Goal: Use online tool/utility: Use online tool/utility

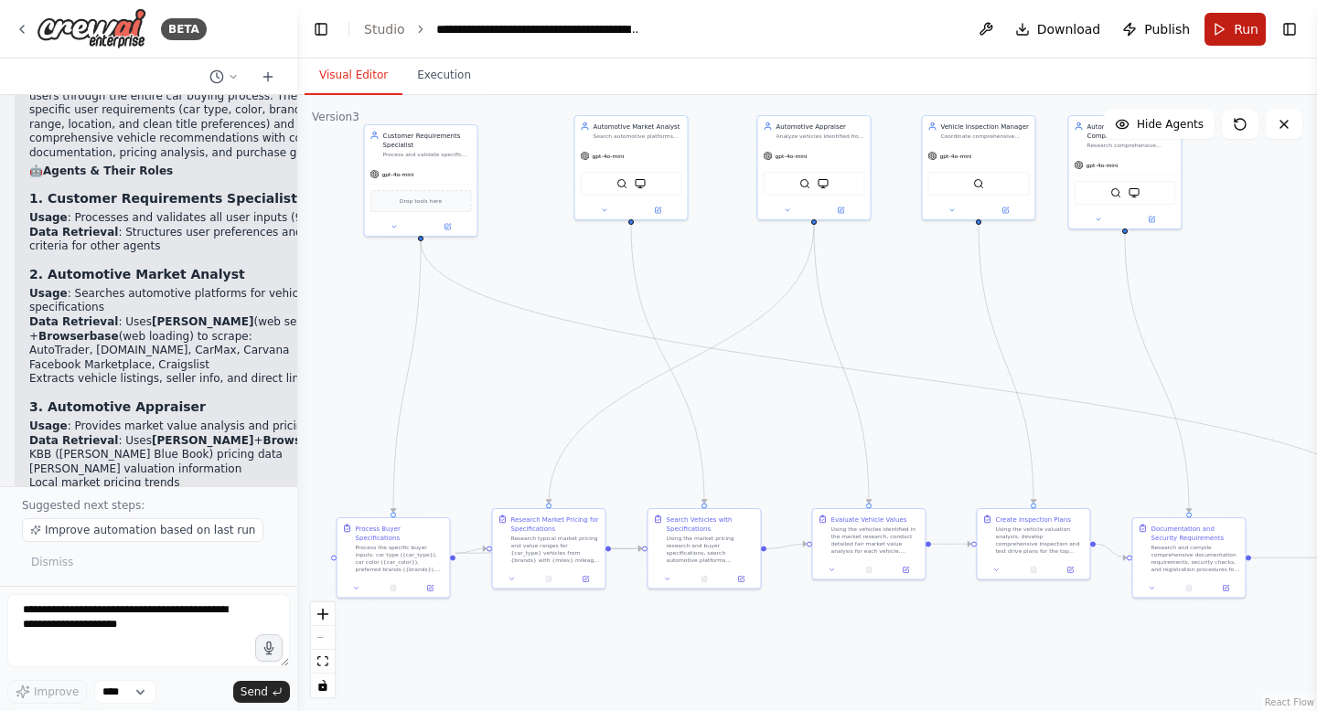
click at [1220, 28] on button "Run" at bounding box center [1234, 29] width 61 height 33
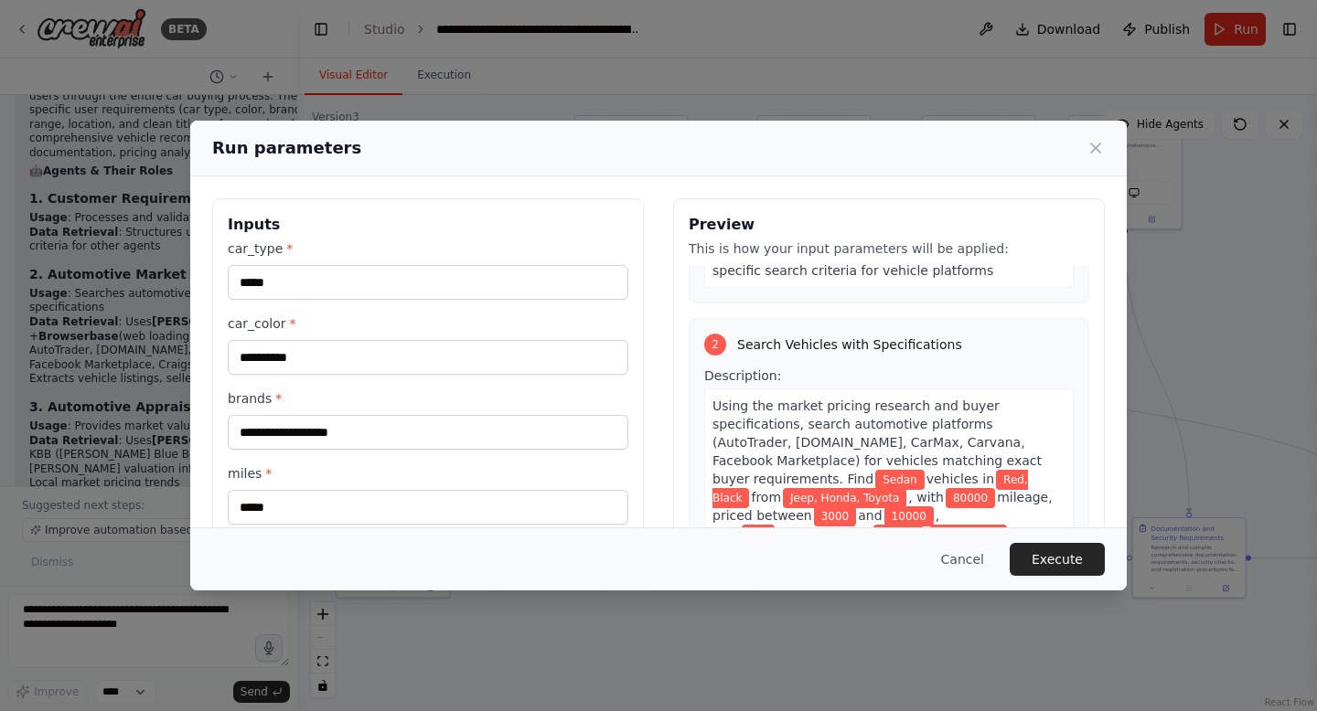
scroll to position [472, 0]
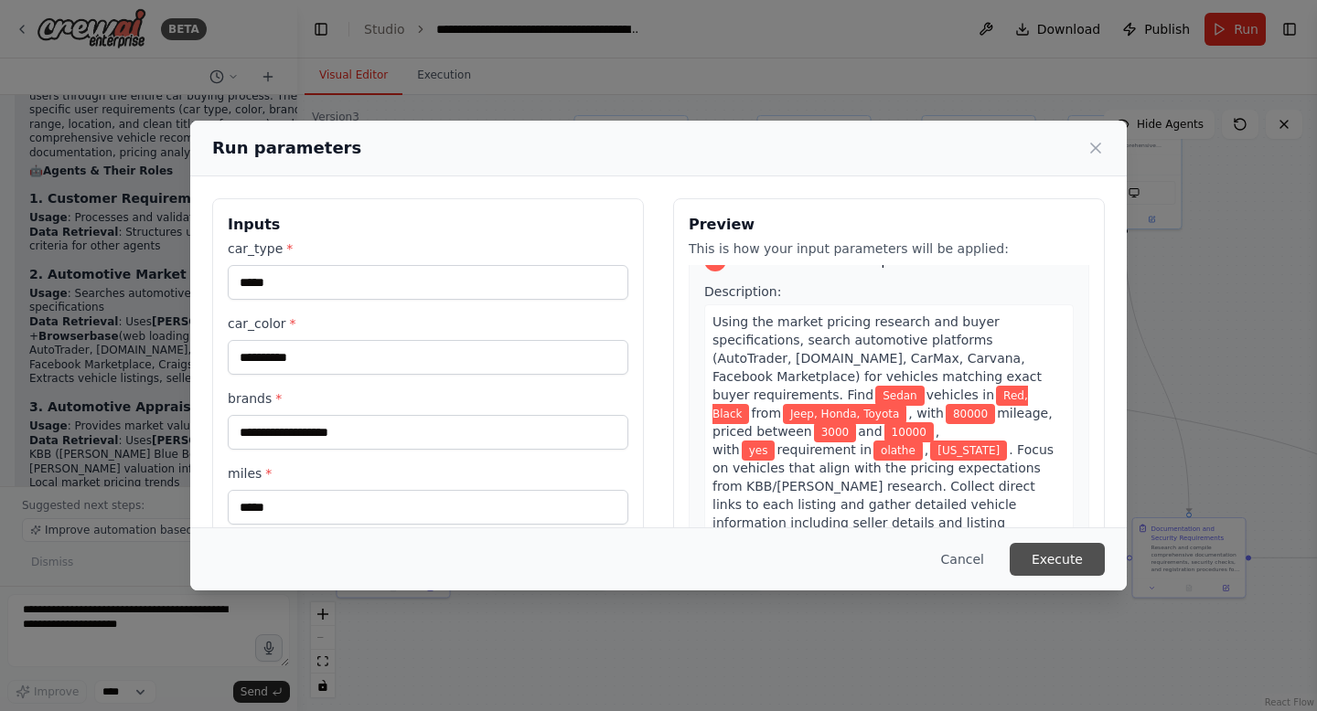
click at [1075, 554] on button "Execute" at bounding box center [1056, 559] width 95 height 33
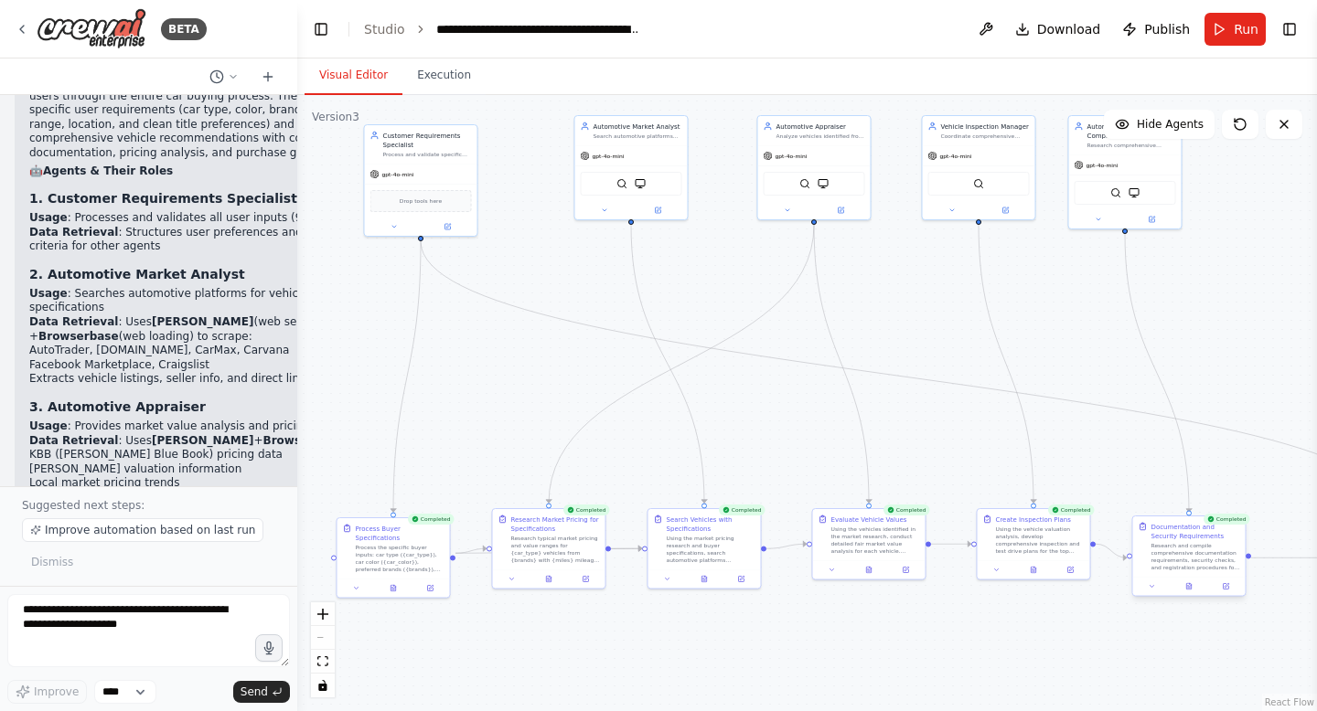
click at [1199, 552] on div "Research and compile comprehensive documentation requirements, security checks,…" at bounding box center [1195, 556] width 89 height 29
click at [1187, 599] on div ".deletable-edge-delete-btn { width: 20px; height: 20px; border: 0px solid #ffff…" at bounding box center [806, 403] width 1019 height 616
click at [1189, 587] on icon at bounding box center [1189, 587] width 3 height 0
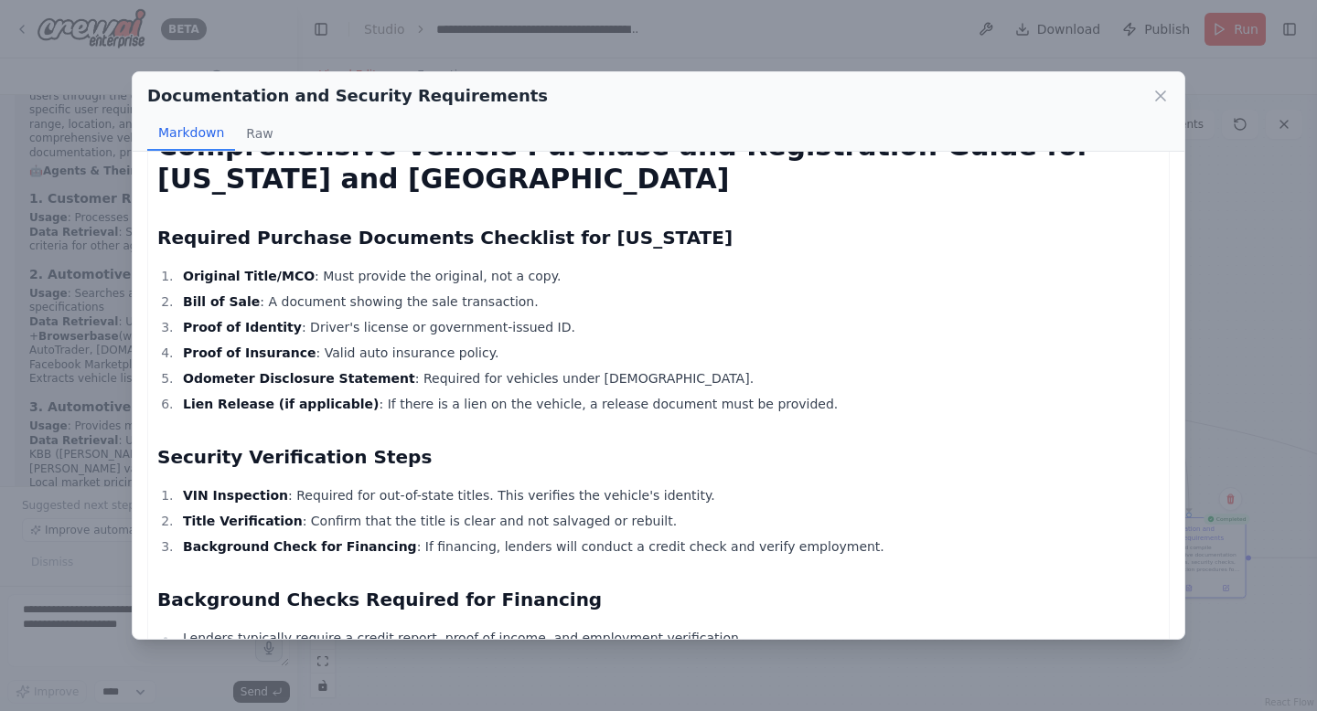
scroll to position [0, 0]
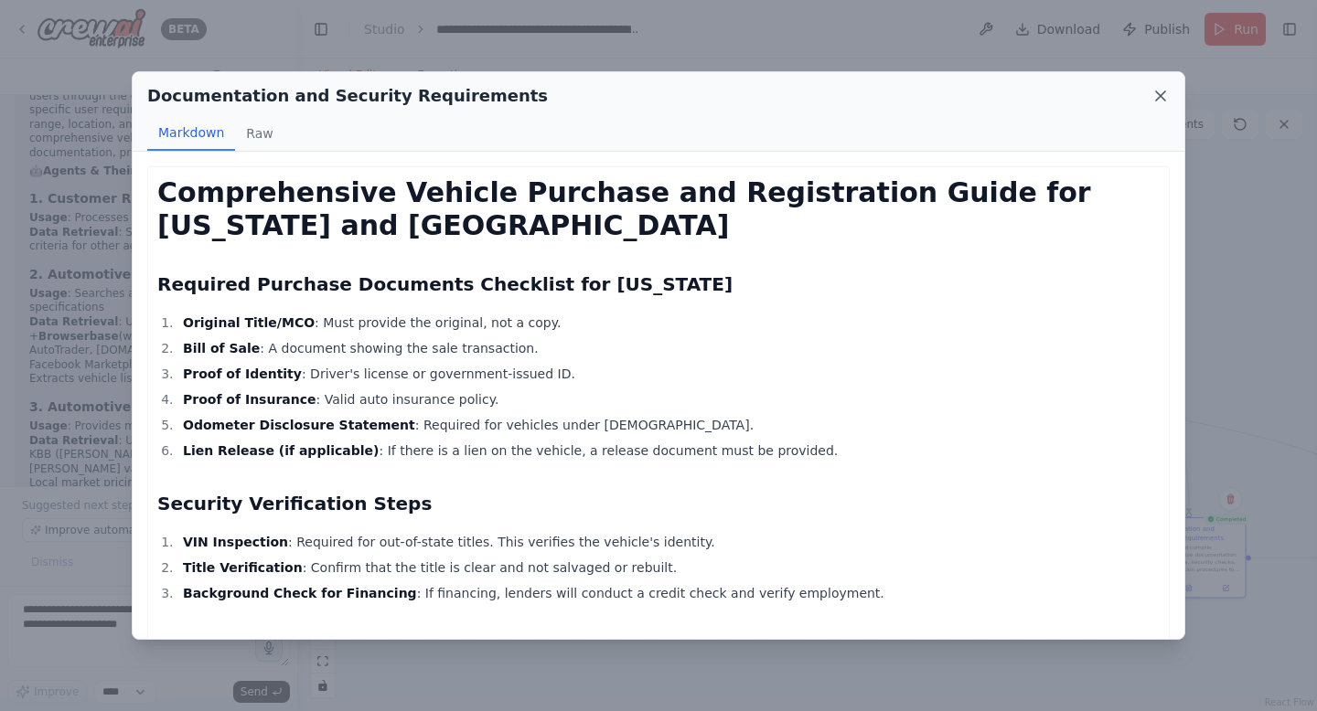
click at [1159, 96] on icon at bounding box center [1160, 95] width 9 height 9
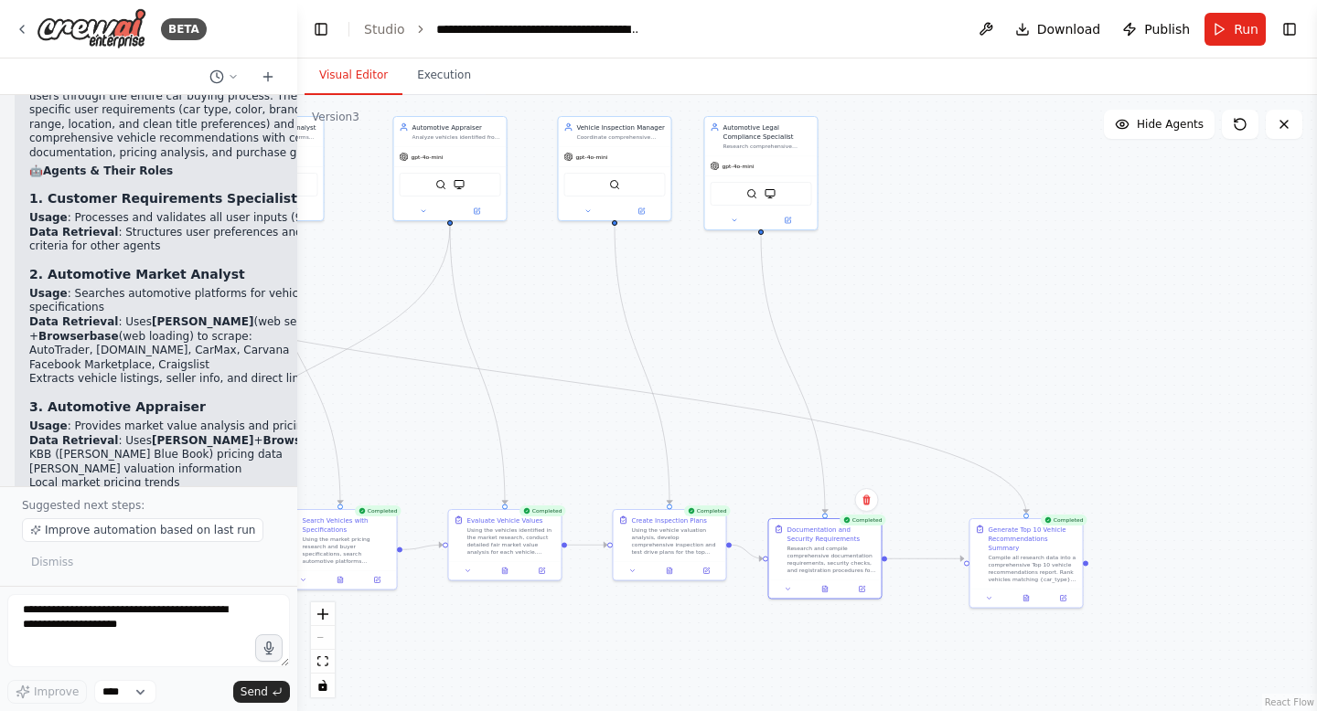
drag, startPoint x: 1080, startPoint y: 624, endPoint x: 717, endPoint y: 624, distance: 363.0
click at [717, 624] on div ".deletable-edge-delete-btn { width: 20px; height: 20px; border: 0px solid #ffff…" at bounding box center [806, 403] width 1019 height 616
click at [1031, 591] on button at bounding box center [1027, 596] width 38 height 11
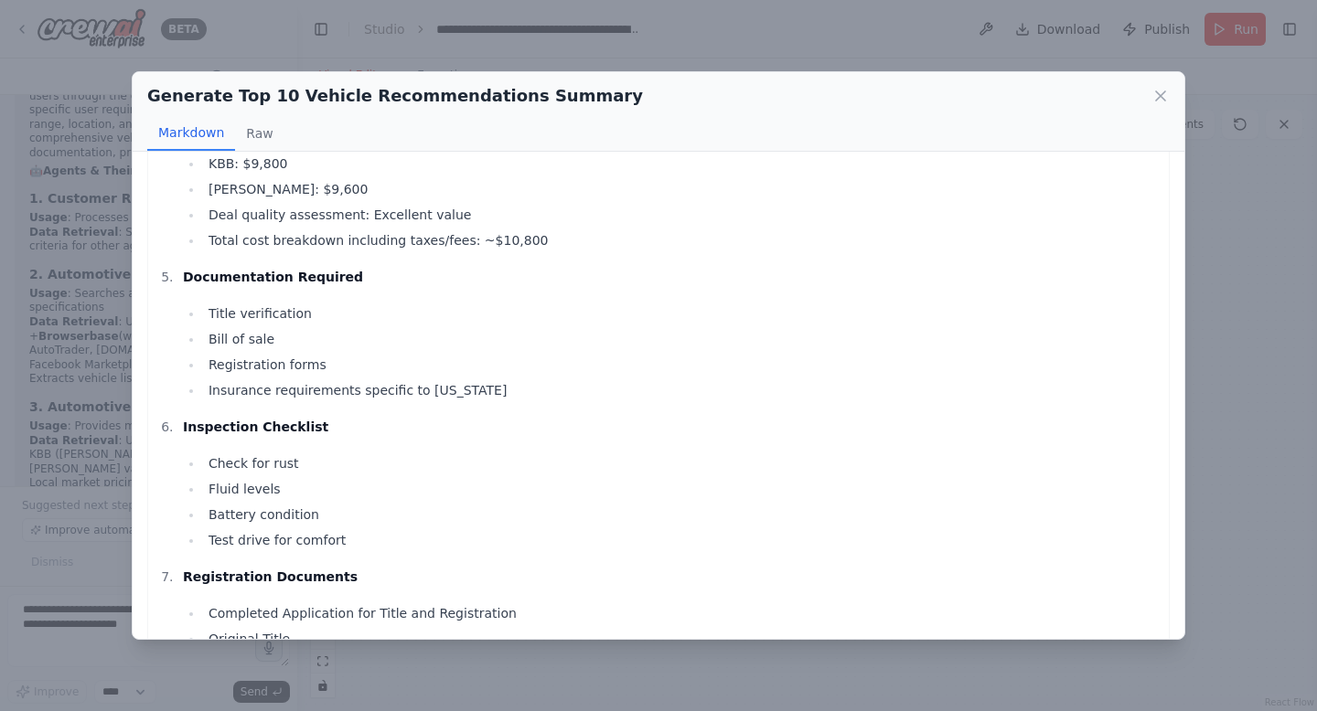
scroll to position [10391, 0]
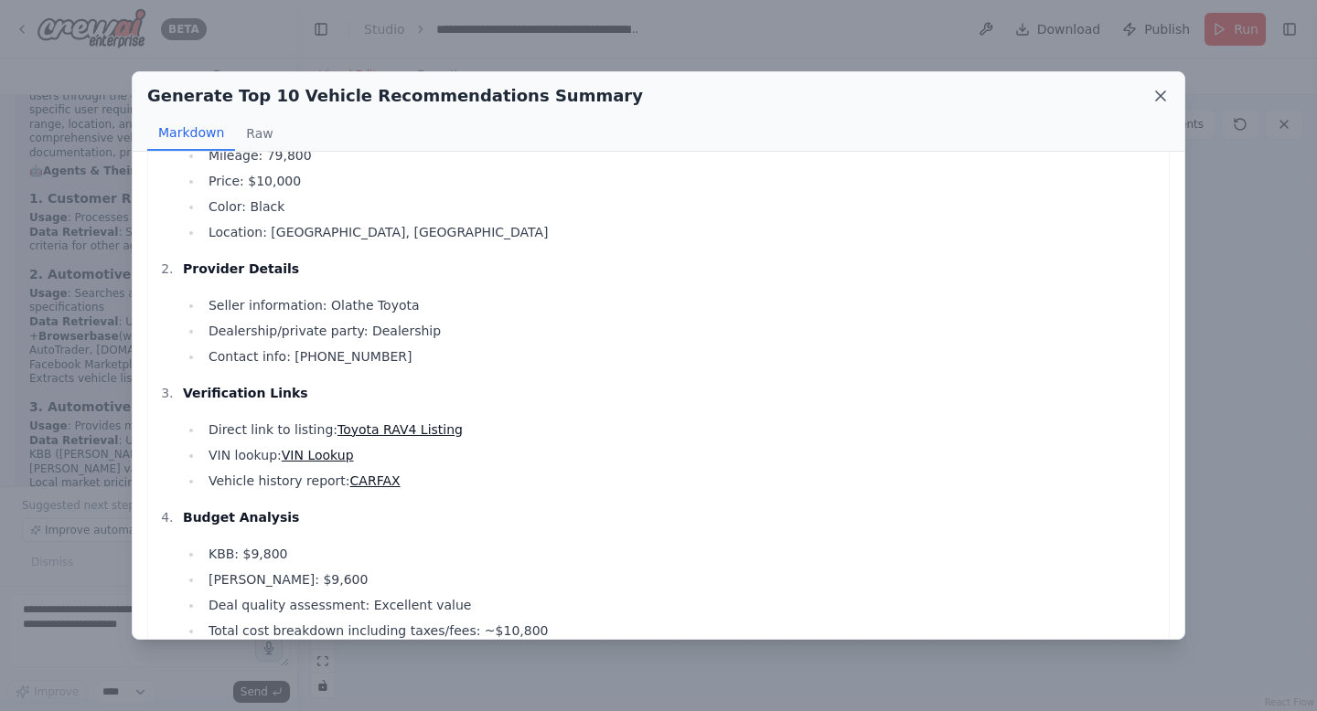
click at [1157, 90] on icon at bounding box center [1160, 96] width 18 height 18
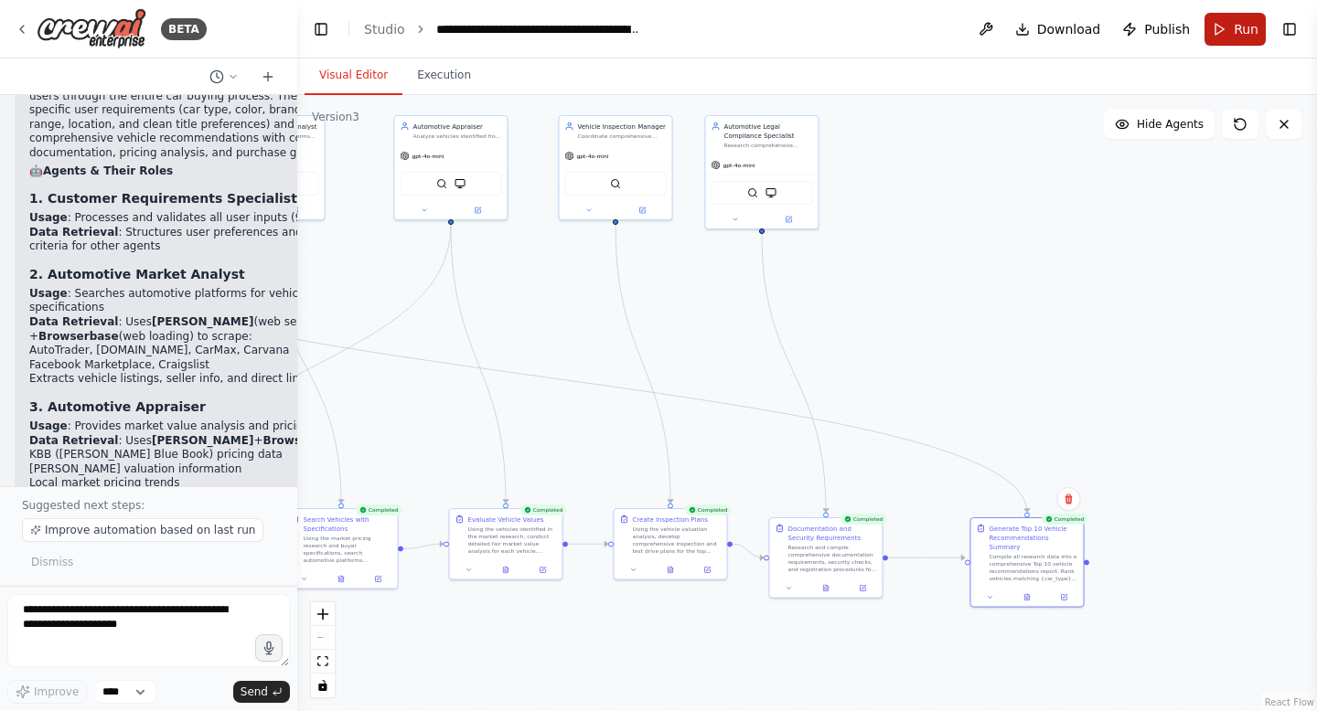
click at [1227, 28] on button "Run" at bounding box center [1234, 29] width 61 height 33
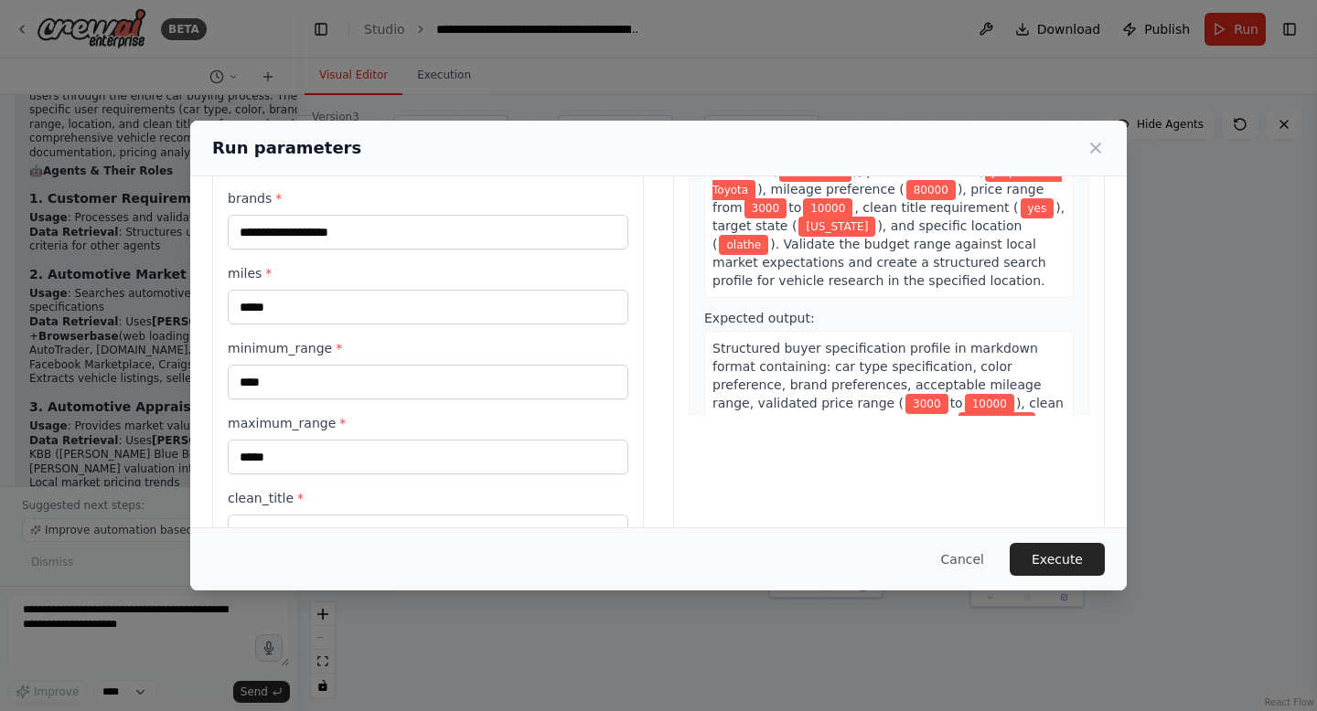
scroll to position [362, 0]
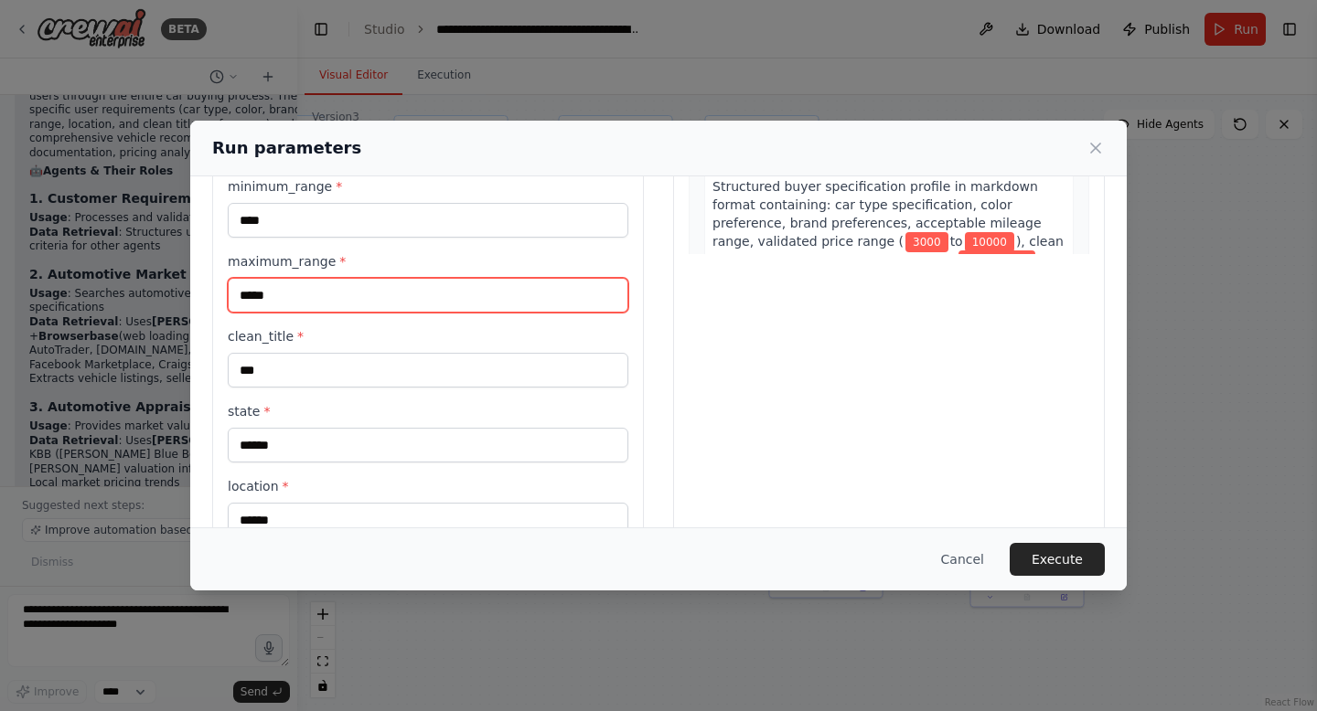
click at [285, 305] on input "*****" at bounding box center [428, 295] width 400 height 35
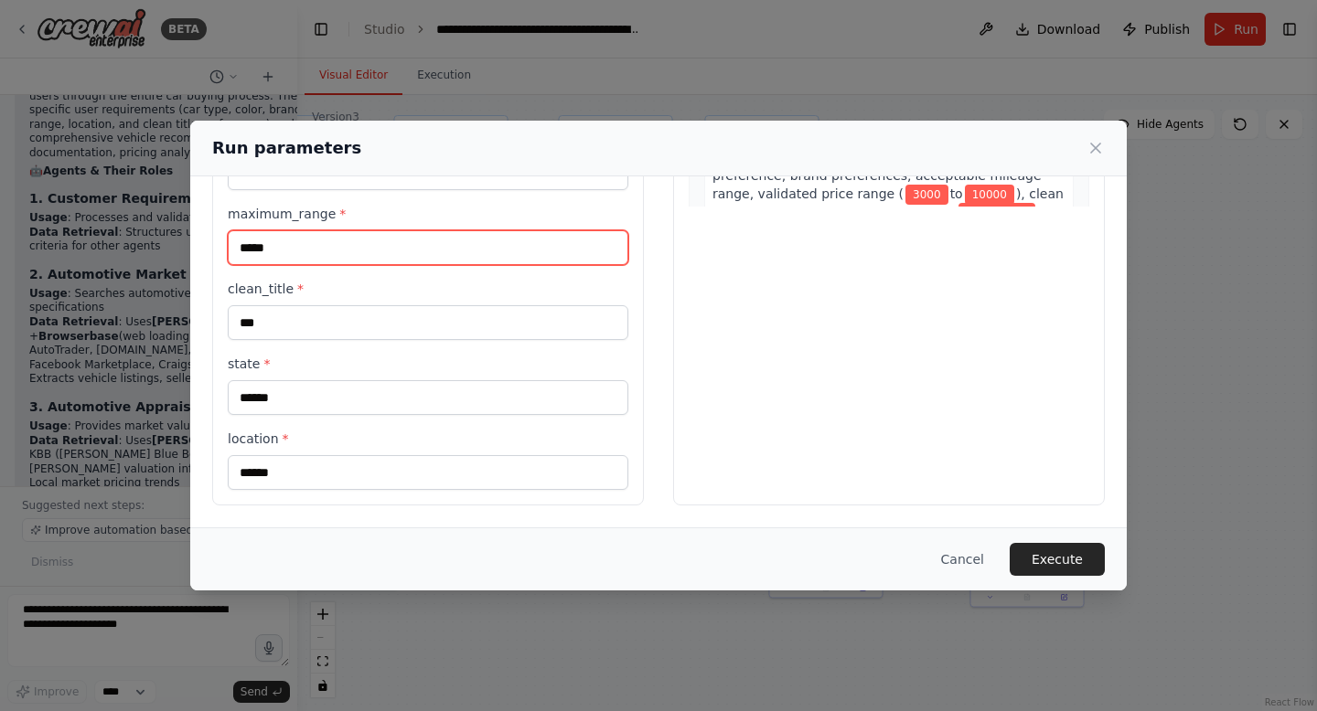
scroll to position [0, 0]
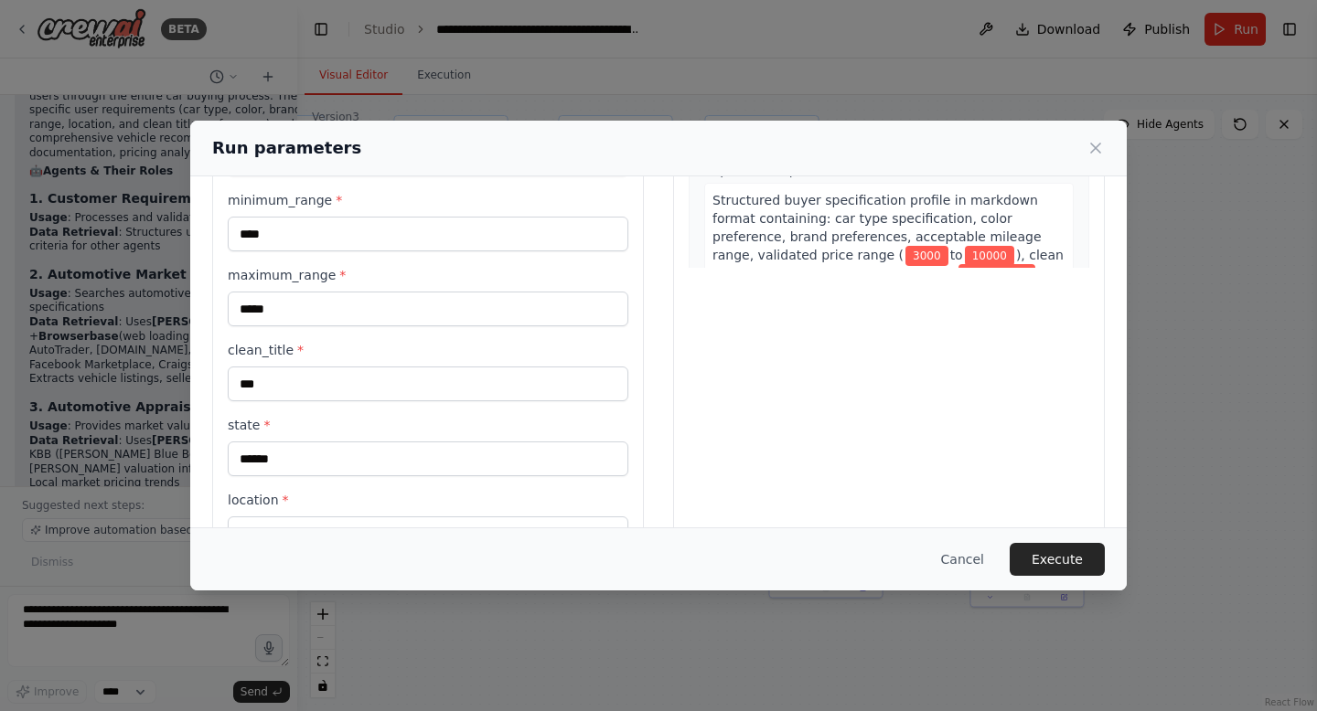
click at [288, 403] on div "**********" at bounding box center [428, 221] width 400 height 660
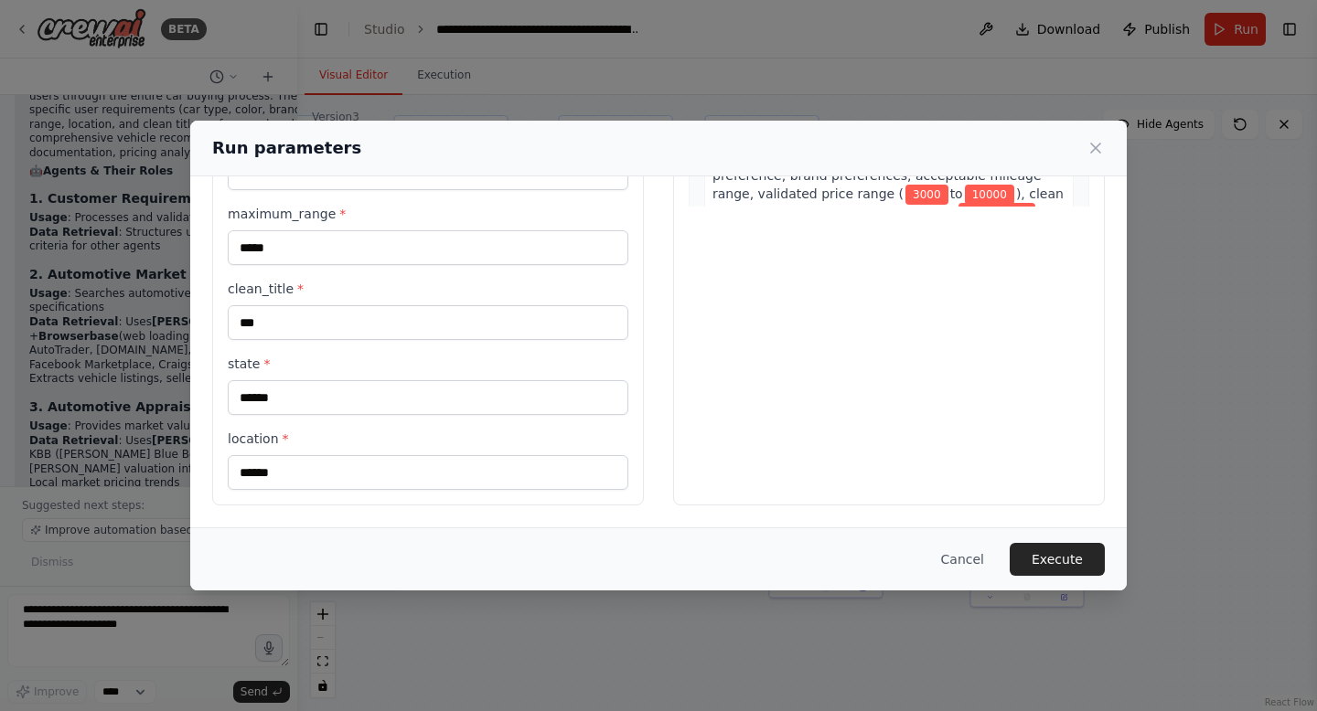
scroll to position [410, 0]
click at [965, 551] on button "Cancel" at bounding box center [962, 559] width 72 height 33
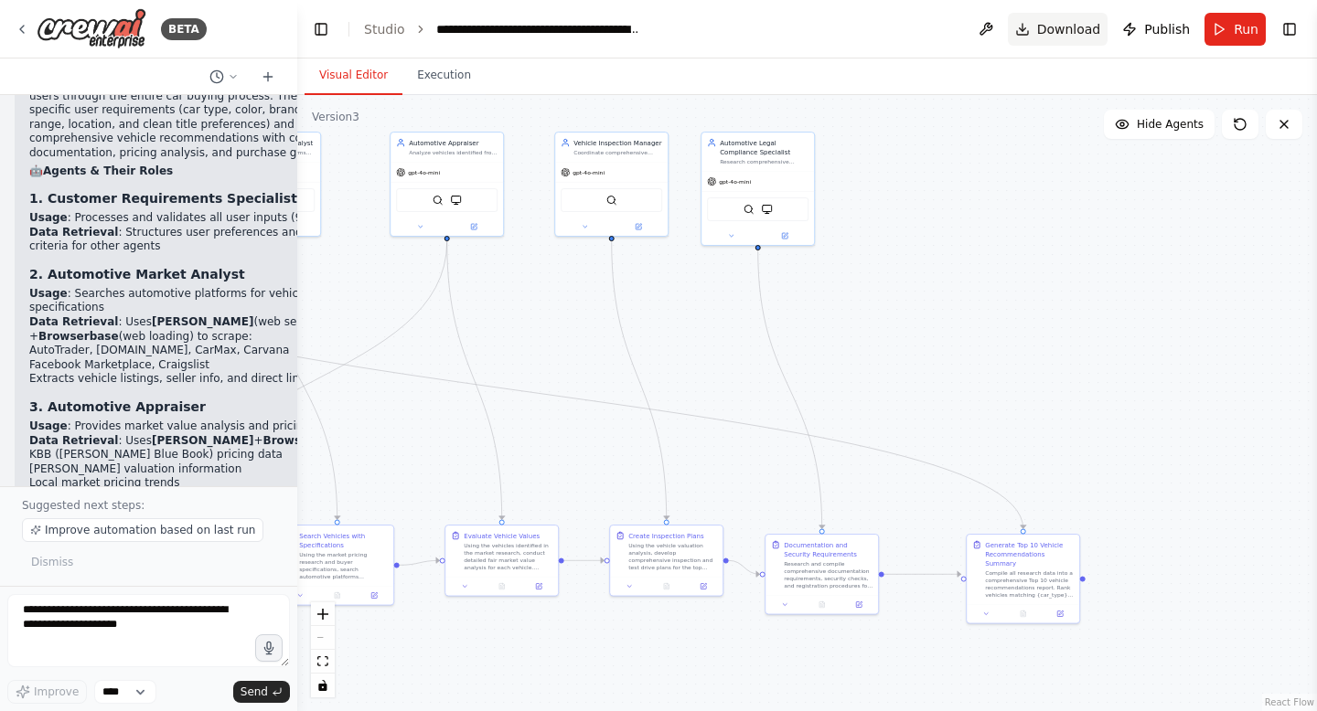
click at [1062, 29] on span "Download" at bounding box center [1069, 29] width 64 height 18
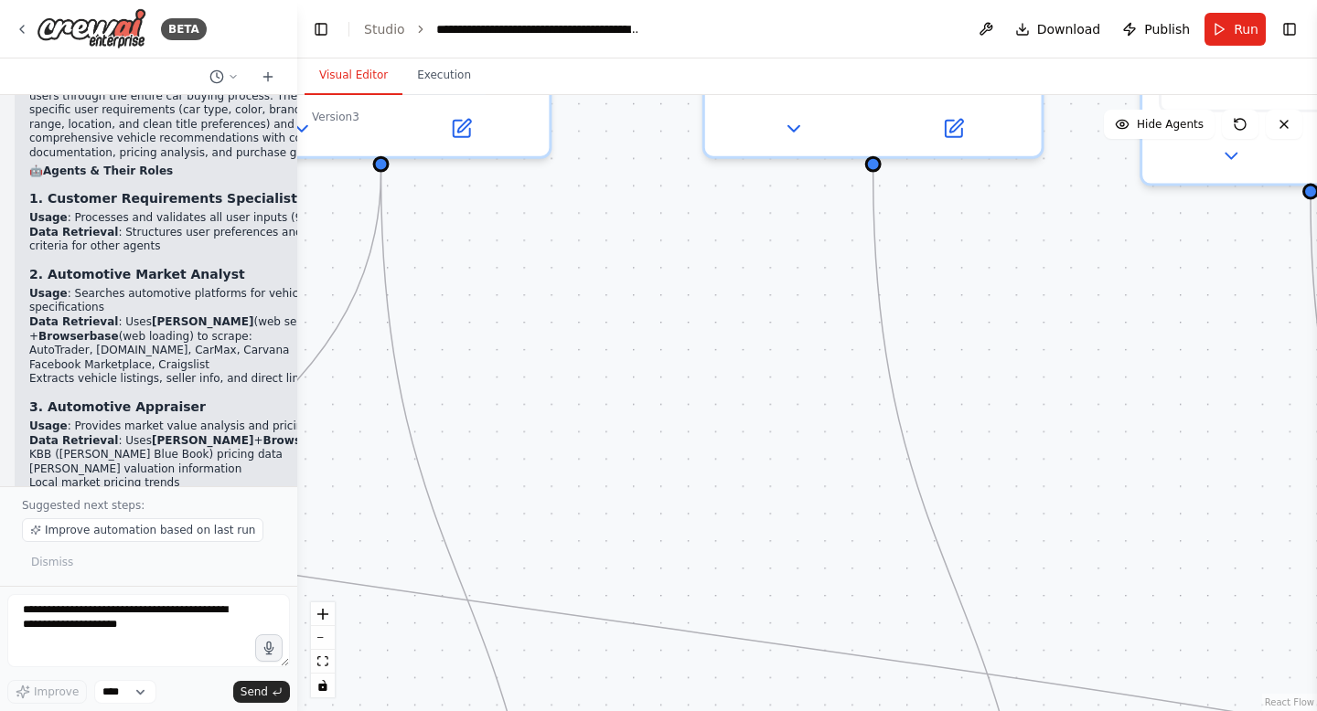
click at [522, 349] on div ".deletable-edge-delete-btn { width: 20px; height: 20px; border: 0px solid #ffff…" at bounding box center [806, 403] width 1019 height 616
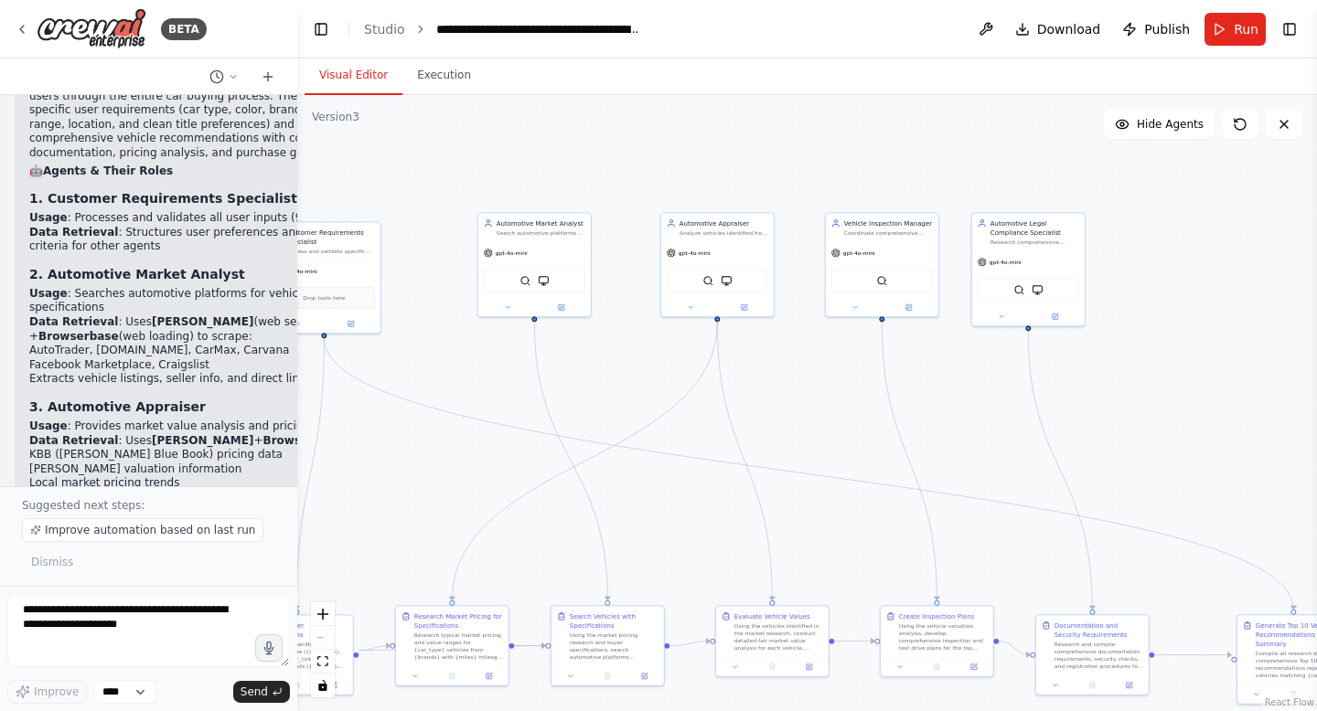
drag, startPoint x: 522, startPoint y: 349, endPoint x: 764, endPoint y: 380, distance: 244.3
click at [764, 380] on div ".deletable-edge-delete-btn { width: 20px; height: 20px; border: 0px solid #ffff…" at bounding box center [806, 403] width 1019 height 616
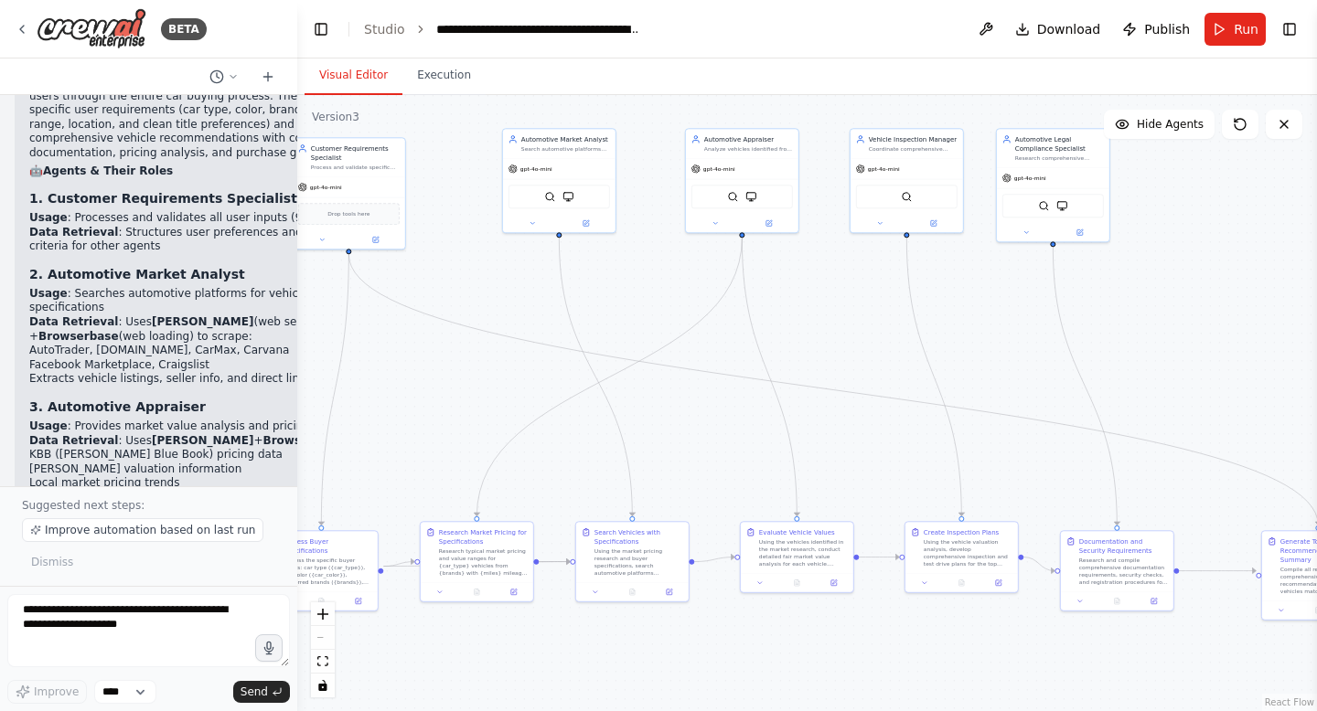
drag, startPoint x: 597, startPoint y: 360, endPoint x: 622, endPoint y: 274, distance: 89.4
click at [622, 274] on div ".deletable-edge-delete-btn { width: 20px; height: 20px; border: 0px solid #ffff…" at bounding box center [806, 403] width 1019 height 616
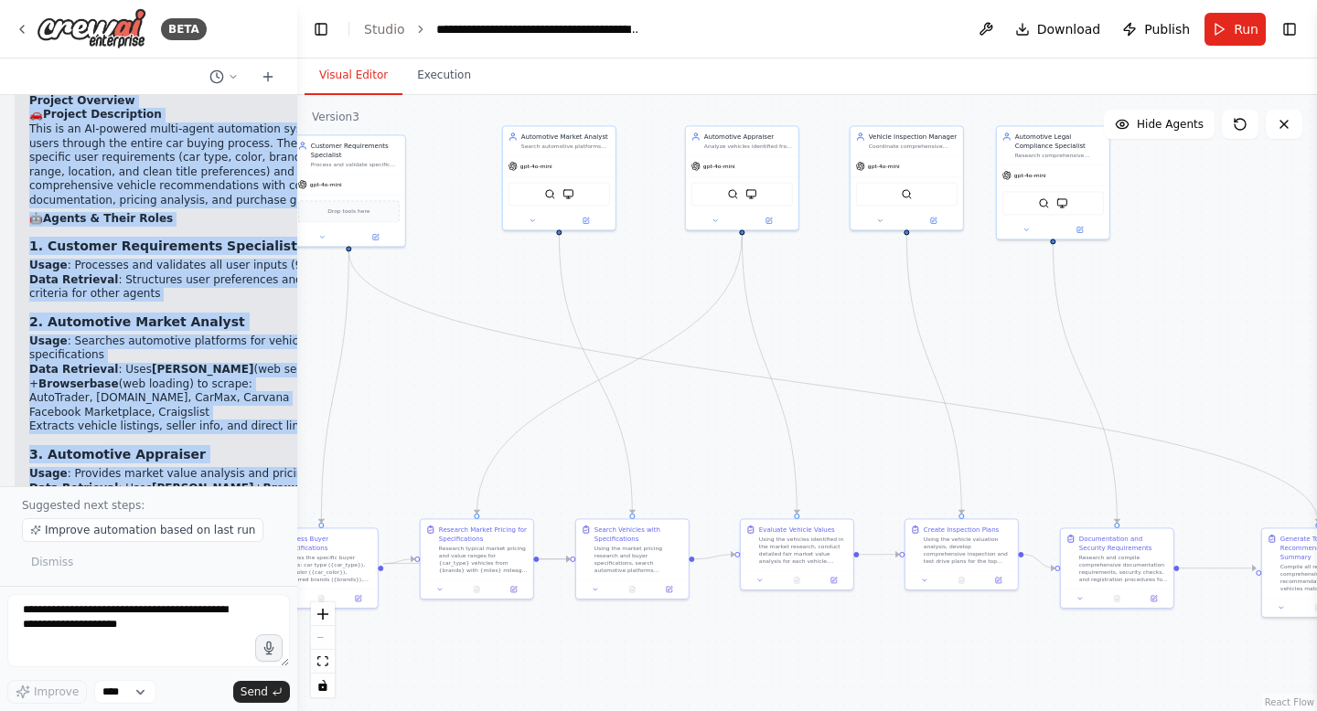
scroll to position [25018, 0]
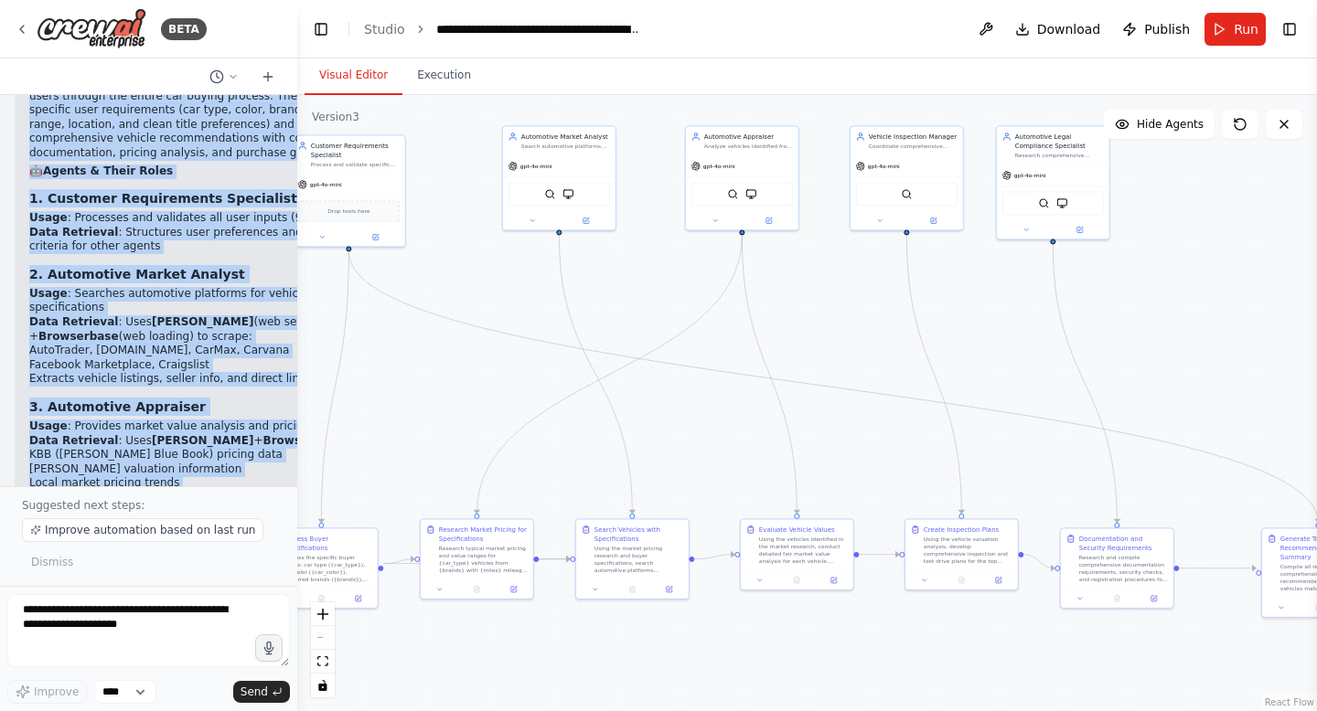
copy div "Loremipsumdol Sit Ametco adip Elits & Doeiusmodtemp - Incidid Utlabore 🚗 Etdolo…"
drag, startPoint x: 27, startPoint y: 209, endPoint x: 153, endPoint y: 439, distance: 261.5
click at [153, 439] on div "▶ Thought process Comprehensive Car Finder with Links & Documentation - Project…" at bounding box center [220, 643] width 411 height 1302
